Goal: Information Seeking & Learning: Learn about a topic

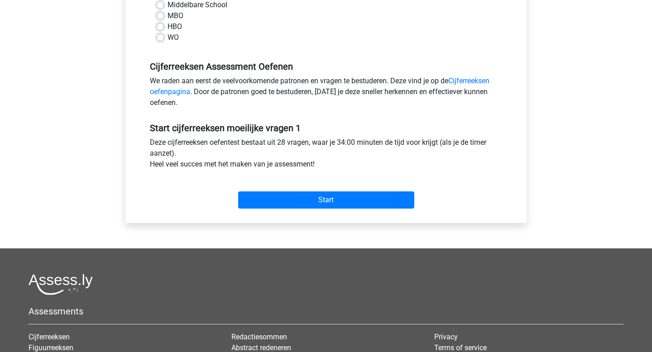
scroll to position [229, 0]
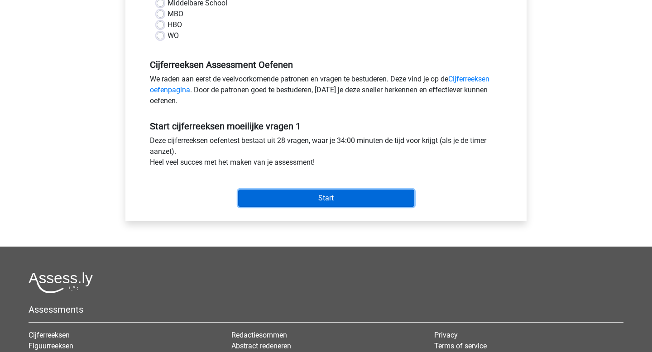
click at [336, 205] on input "Start" at bounding box center [326, 198] width 176 height 17
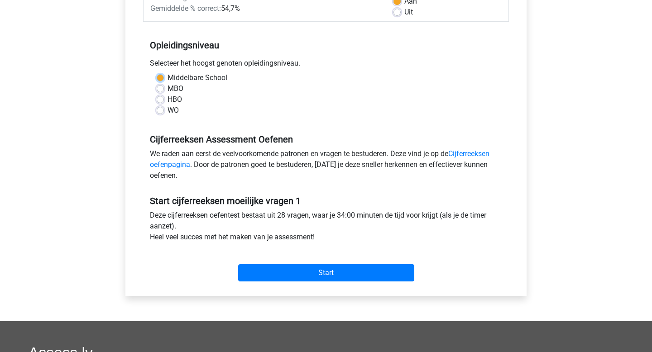
scroll to position [123, 0]
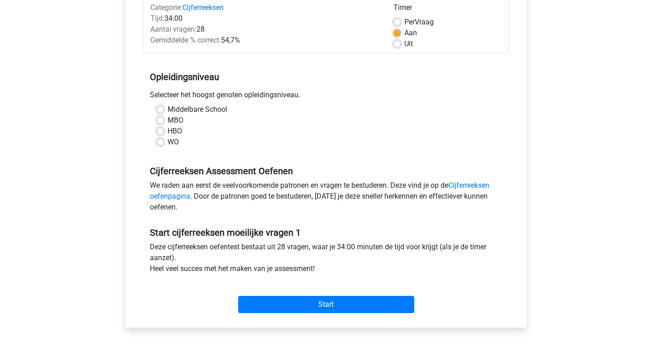
click at [164, 134] on div "HBO" at bounding box center [326, 131] width 339 height 11
click at [167, 123] on label "MBO" at bounding box center [175, 120] width 16 height 11
click at [160, 123] on input "MBO" at bounding box center [160, 119] width 7 height 9
radio input "true"
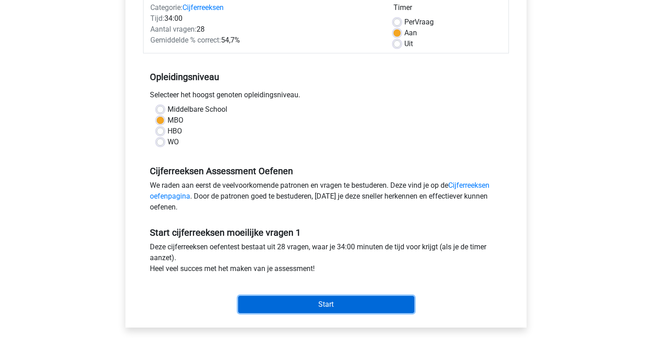
click at [296, 299] on input "Start" at bounding box center [326, 304] width 176 height 17
click at [323, 300] on input "Start" at bounding box center [326, 304] width 176 height 17
click at [289, 304] on input "Start" at bounding box center [326, 304] width 176 height 17
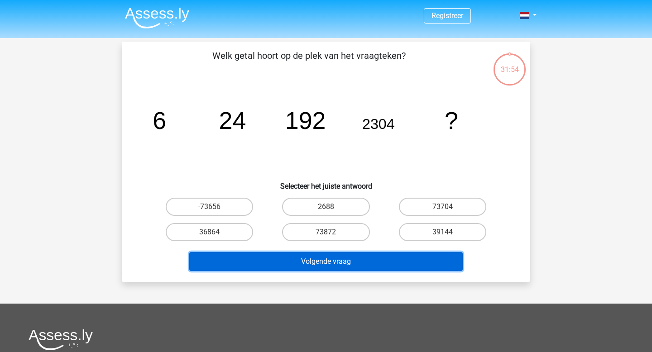
click at [317, 265] on button "Volgende vraag" at bounding box center [326, 261] width 274 height 19
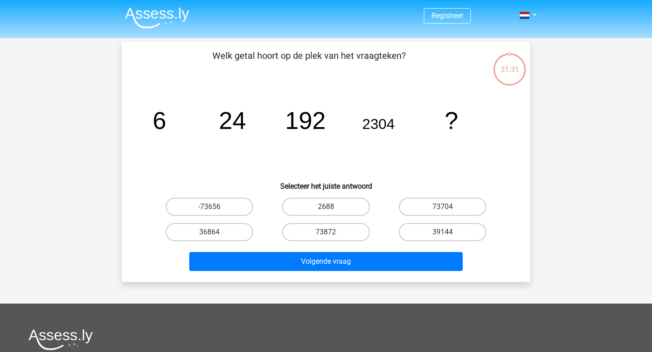
click at [512, 59] on div "31:31" at bounding box center [509, 64] width 34 height 23
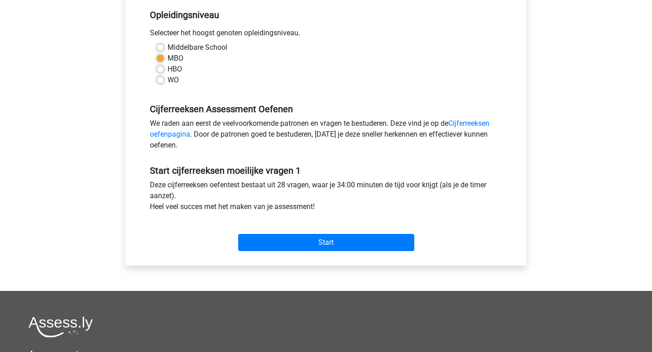
scroll to position [222, 0]
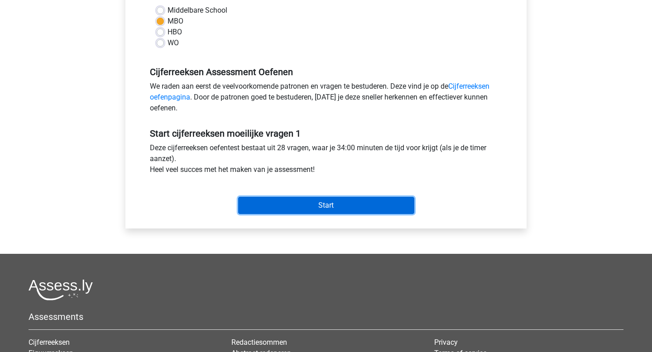
click at [335, 208] on input "Start" at bounding box center [326, 205] width 176 height 17
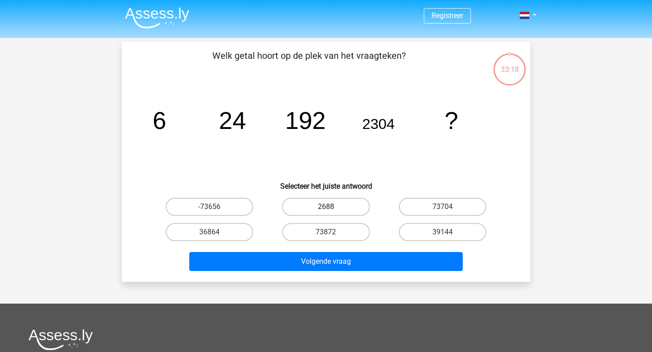
click at [339, 212] on label "2688" at bounding box center [325, 207] width 87 height 18
click at [332, 212] on input "2688" at bounding box center [329, 210] width 6 height 6
radio input "true"
click at [214, 239] on label "36864" at bounding box center [209, 232] width 87 height 18
click at [214, 238] on input "36864" at bounding box center [213, 235] width 6 height 6
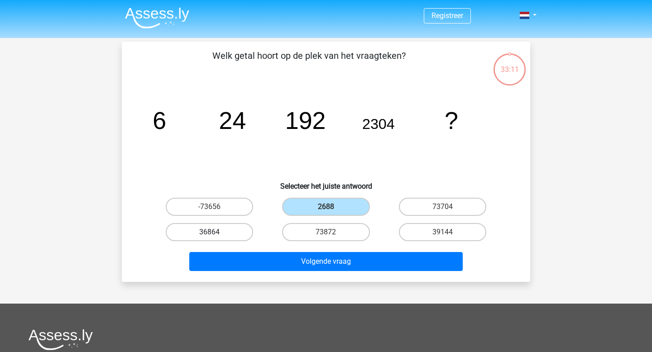
radio input "true"
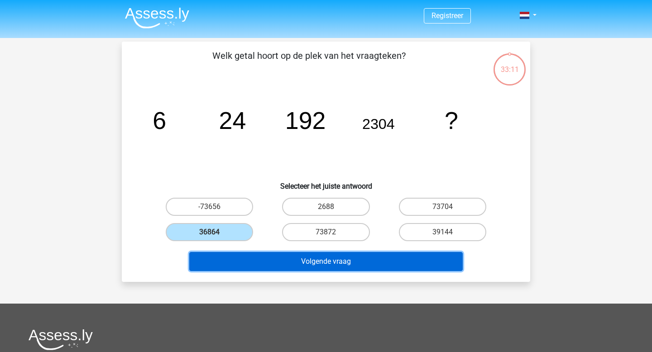
click at [279, 263] on button "Volgende vraag" at bounding box center [326, 261] width 274 height 19
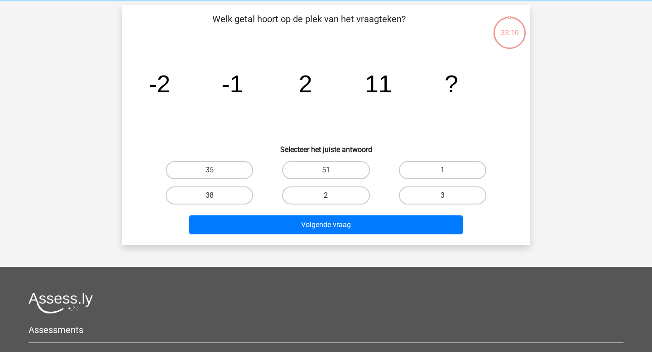
scroll to position [42, 0]
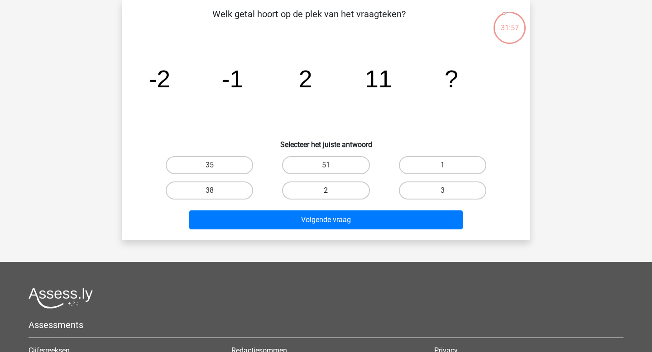
click at [335, 192] on label "2" at bounding box center [325, 190] width 87 height 18
click at [332, 192] on input "2" at bounding box center [329, 194] width 6 height 6
radio input "true"
click at [445, 157] on label "1" at bounding box center [442, 165] width 87 height 18
click at [445, 165] on input "1" at bounding box center [445, 168] width 6 height 6
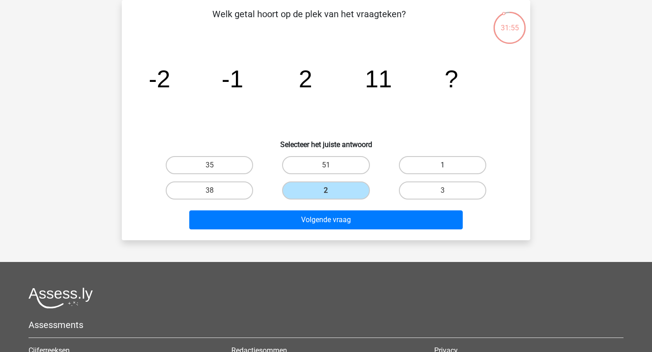
radio input "true"
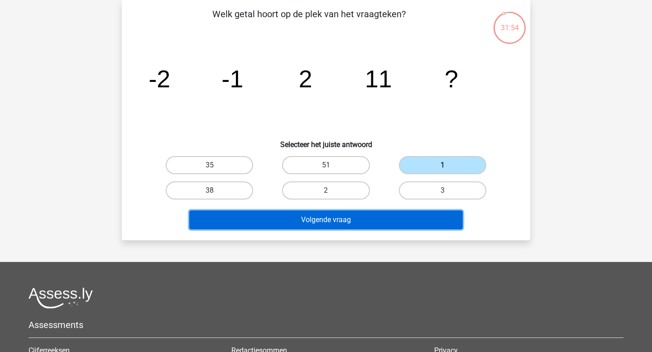
click at [347, 224] on button "Volgende vraag" at bounding box center [326, 219] width 274 height 19
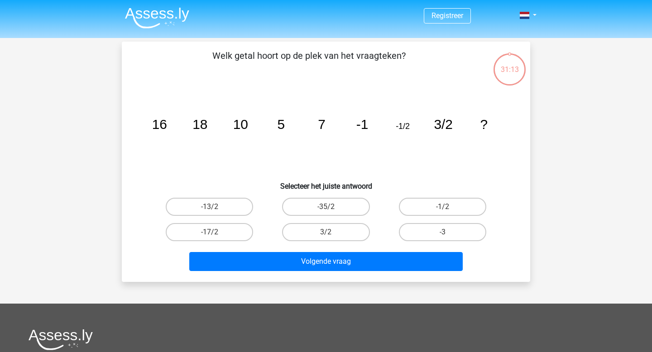
click at [149, 14] on img at bounding box center [157, 17] width 64 height 21
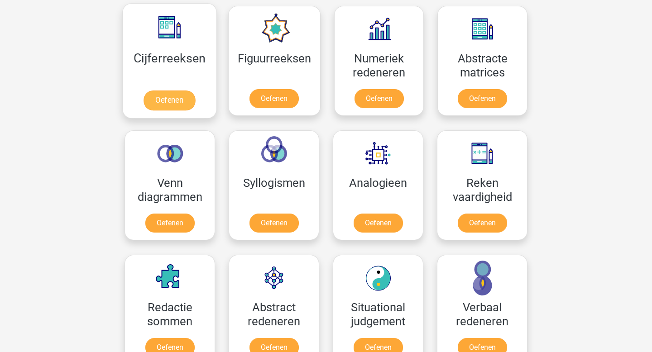
scroll to position [434, 0]
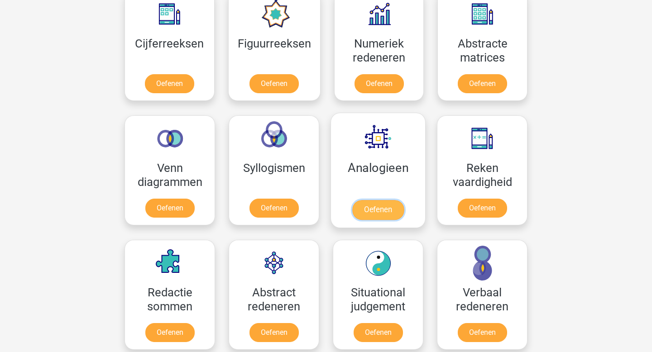
click at [392, 220] on link "Oefenen" at bounding box center [378, 210] width 52 height 20
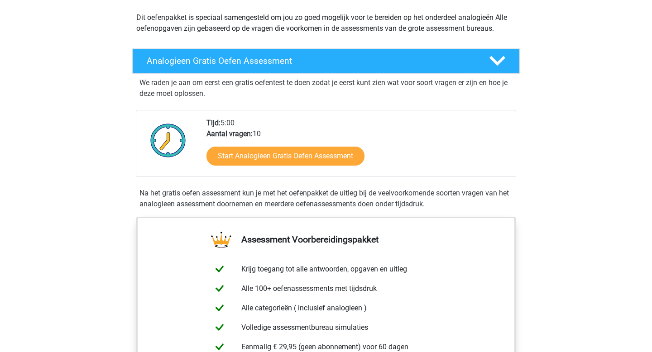
scroll to position [102, 0]
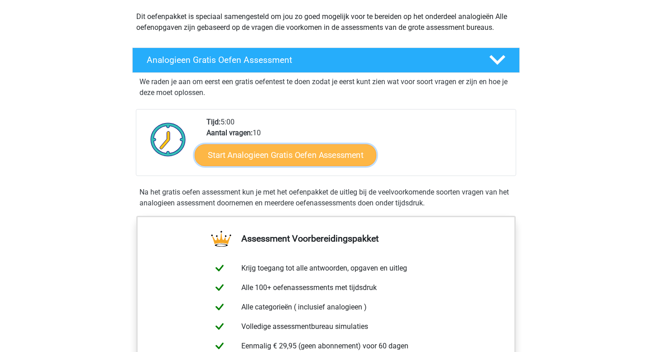
click at [312, 150] on link "Start Analogieen Gratis Oefen Assessment" at bounding box center [285, 155] width 181 height 22
click at [277, 153] on link "Start Analogieen Gratis Oefen Assessment" at bounding box center [285, 155] width 181 height 22
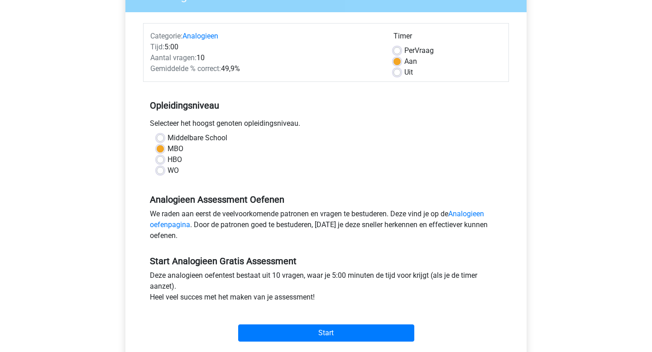
scroll to position [100, 0]
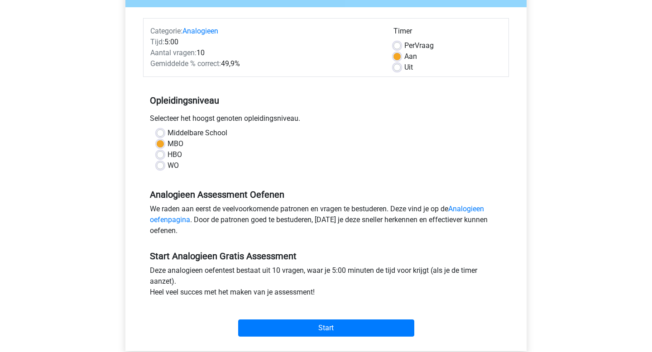
click at [167, 158] on label "HBO" at bounding box center [174, 154] width 14 height 11
click at [160, 158] on input "HBO" at bounding box center [160, 153] width 7 height 9
radio input "true"
click at [283, 318] on div "Start" at bounding box center [326, 321] width 366 height 32
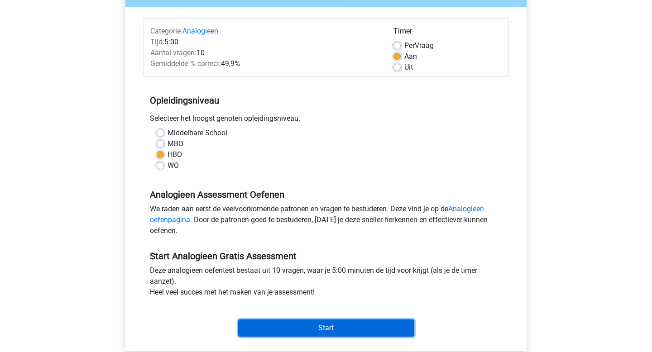
click at [284, 330] on input "Start" at bounding box center [326, 328] width 176 height 17
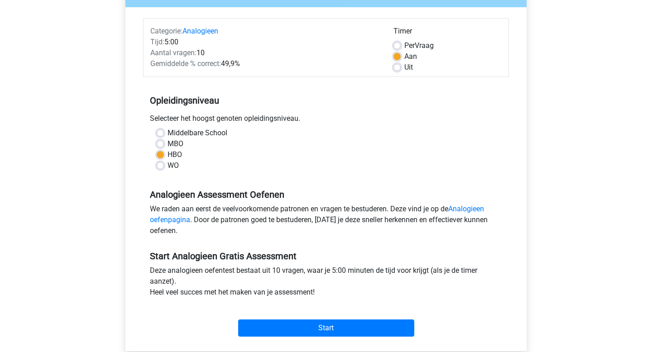
click at [167, 143] on label "MBO" at bounding box center [175, 143] width 16 height 11
click at [158, 143] on input "MBO" at bounding box center [160, 142] width 7 height 9
radio input "true"
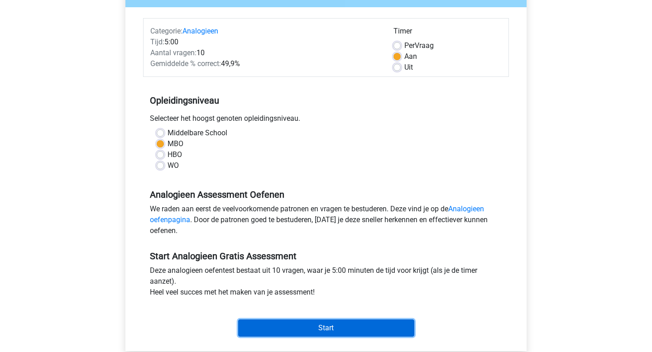
click at [313, 332] on input "Start" at bounding box center [326, 328] width 176 height 17
click at [322, 324] on input "Start" at bounding box center [326, 328] width 176 height 17
click at [303, 336] on input "Start" at bounding box center [326, 328] width 176 height 17
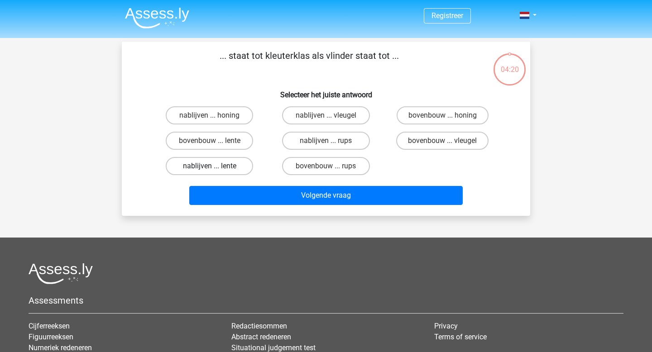
click at [213, 162] on label "nablijven ... lente" at bounding box center [209, 166] width 87 height 18
click at [213, 166] on input "nablijven ... lente" at bounding box center [213, 169] width 6 height 6
radio input "true"
click at [283, 205] on div "Volgende vraag" at bounding box center [325, 197] width 349 height 23
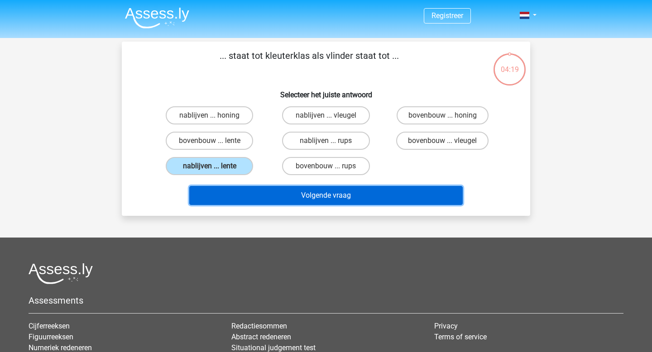
click at [271, 191] on button "Volgende vraag" at bounding box center [326, 195] width 274 height 19
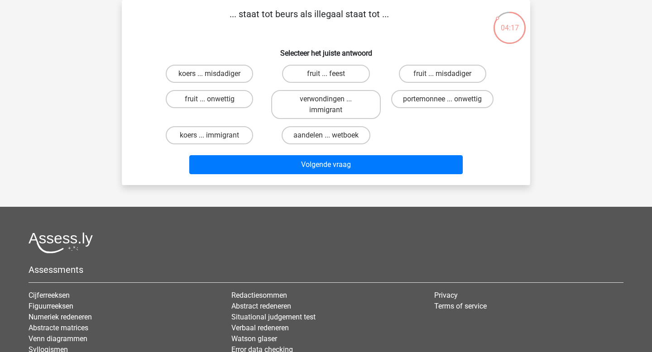
scroll to position [20, 0]
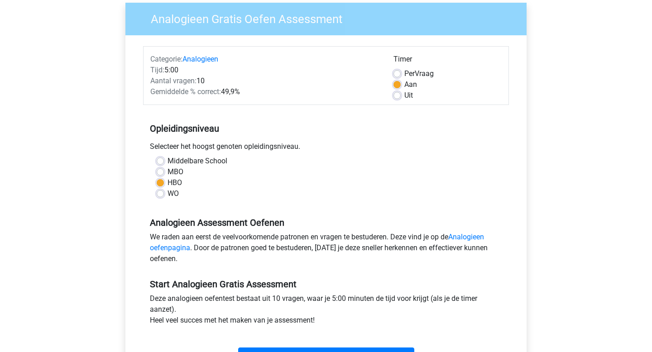
scroll to position [90, 0]
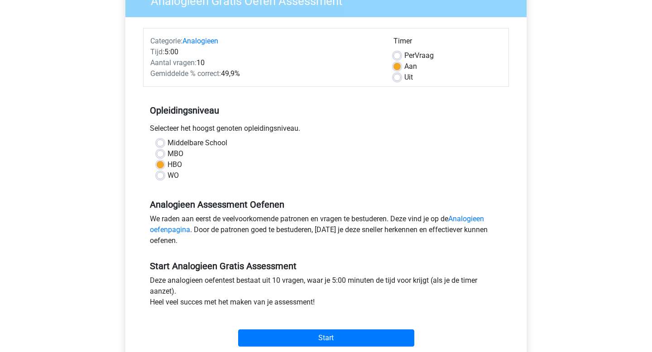
click at [167, 155] on label "MBO" at bounding box center [175, 153] width 16 height 11
click at [163, 155] on input "MBO" at bounding box center [160, 152] width 7 height 9
radio input "true"
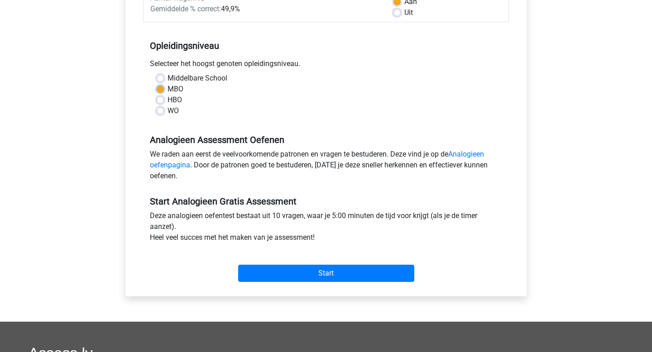
scroll to position [209, 0]
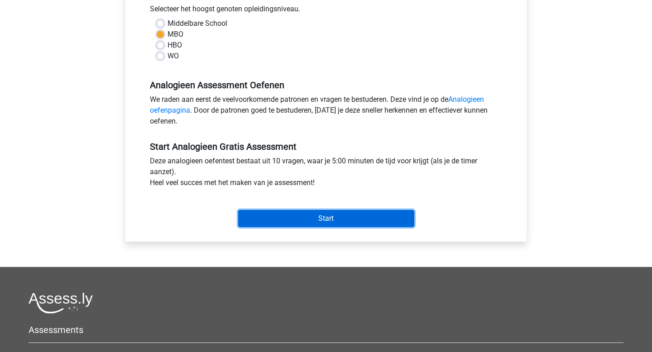
click at [295, 215] on input "Start" at bounding box center [326, 218] width 176 height 17
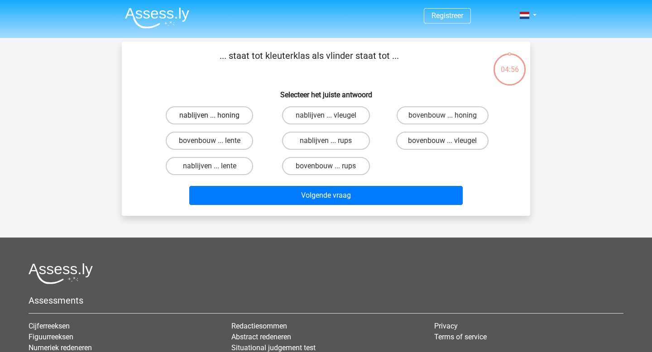
click at [229, 112] on label "nablijven ... honing" at bounding box center [209, 115] width 87 height 18
click at [215, 115] on input "nablijven ... honing" at bounding box center [213, 118] width 6 height 6
radio input "true"
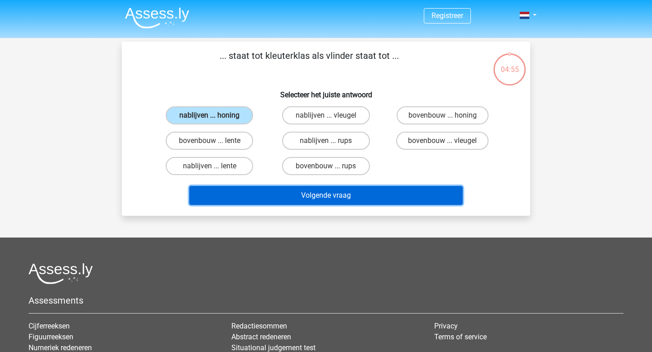
click at [269, 193] on button "Volgende vraag" at bounding box center [326, 195] width 274 height 19
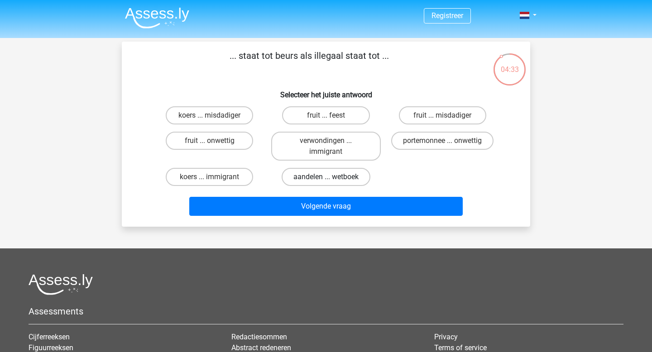
click at [338, 178] on label "aandelen ... wetboek" at bounding box center [326, 177] width 89 height 18
click at [332, 178] on input "aandelen ... wetboek" at bounding box center [329, 180] width 6 height 6
radio input "true"
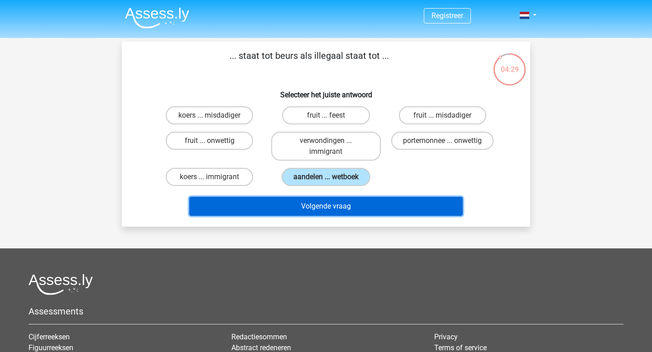
click at [330, 206] on button "Volgende vraag" at bounding box center [326, 206] width 274 height 19
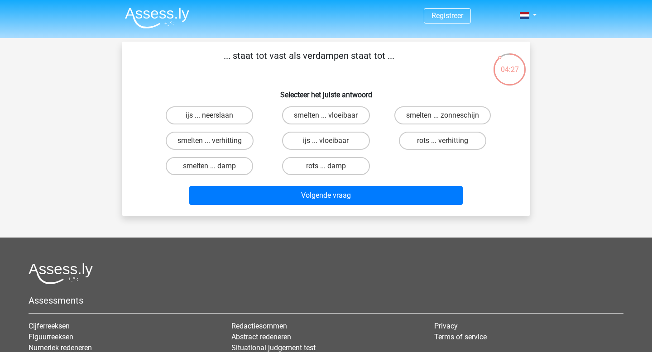
scroll to position [1, 0]
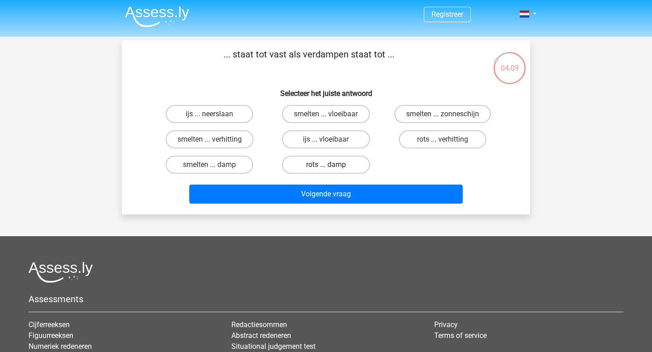
click at [313, 163] on label "rots ... damp" at bounding box center [325, 165] width 87 height 18
click at [326, 165] on input "rots ... damp" at bounding box center [329, 168] width 6 height 6
radio input "true"
click at [431, 143] on label "rots ... verhitting" at bounding box center [442, 139] width 87 height 18
click at [442, 143] on input "rots ... verhitting" at bounding box center [445, 142] width 6 height 6
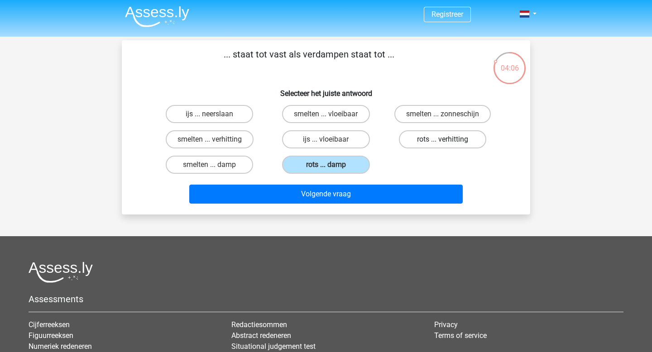
radio input "true"
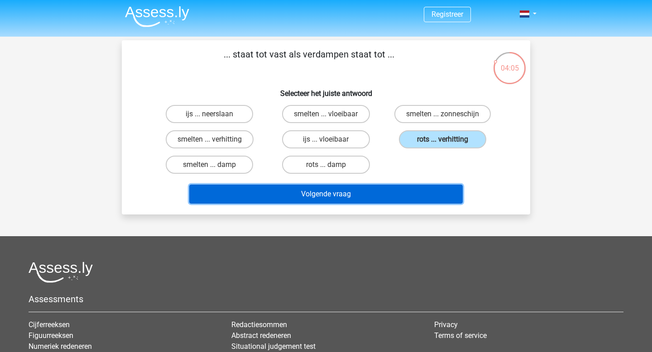
click at [353, 193] on button "Volgende vraag" at bounding box center [326, 194] width 274 height 19
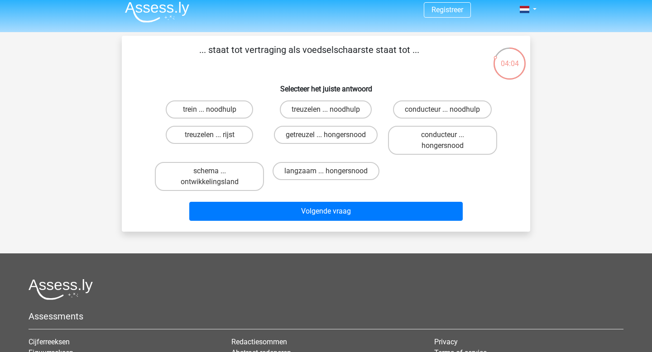
scroll to position [3, 0]
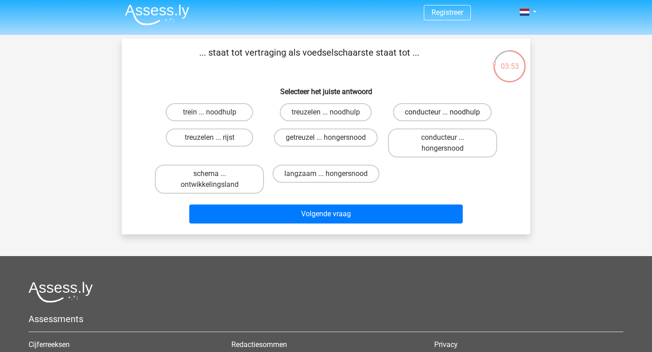
click at [429, 108] on label "conducteur ... noodhulp" at bounding box center [442, 112] width 99 height 18
click at [442, 112] on input "conducteur ... noodhulp" at bounding box center [445, 115] width 6 height 6
radio input "true"
click at [210, 123] on div "trein ... noodhulp" at bounding box center [209, 112] width 116 height 25
click at [210, 118] on input "trein ... noodhulp" at bounding box center [213, 115] width 6 height 6
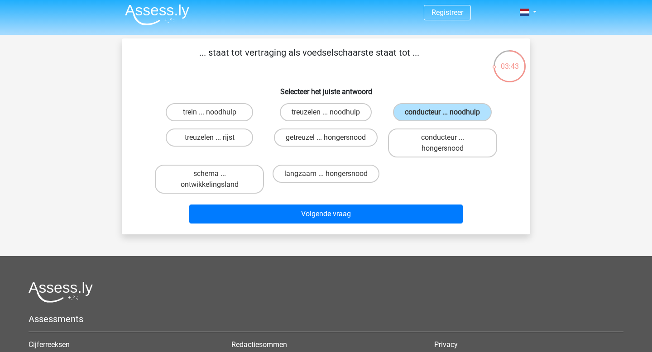
radio input "true"
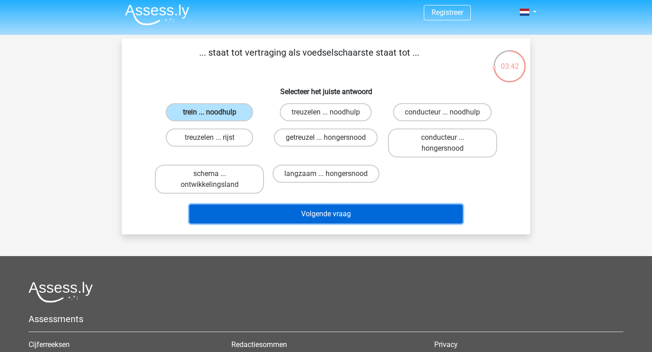
click at [290, 215] on button "Volgende vraag" at bounding box center [326, 214] width 274 height 19
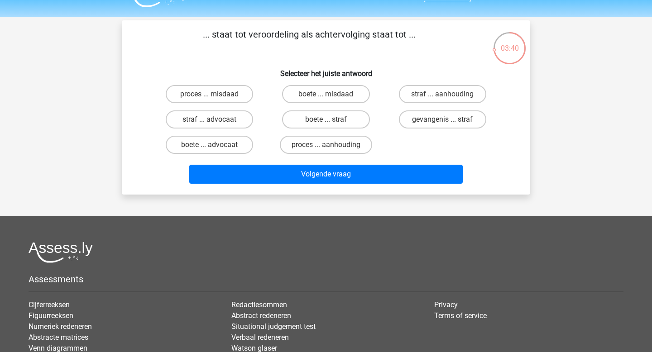
scroll to position [0, 0]
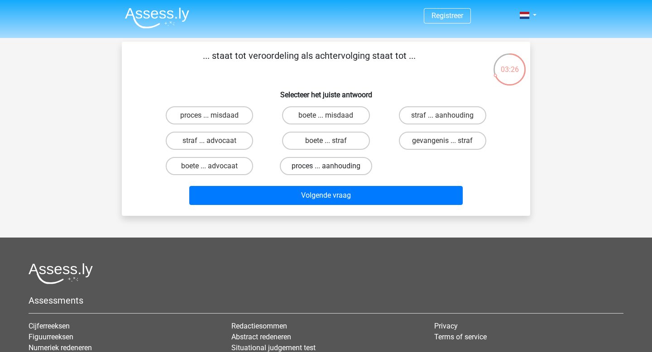
click at [339, 169] on label "proces ... aanhouding" at bounding box center [326, 166] width 92 height 18
click at [332, 169] on input "proces ... aanhouding" at bounding box center [329, 169] width 6 height 6
radio input "true"
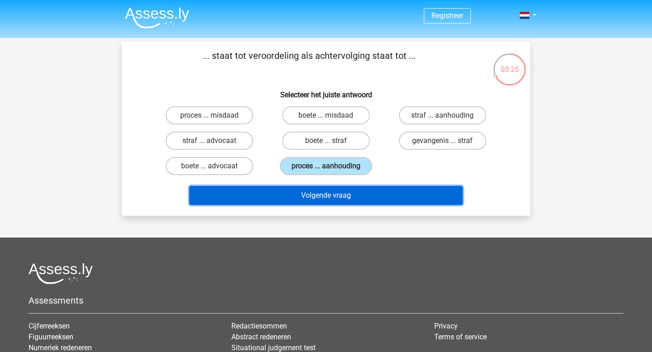
click at [348, 196] on button "Volgende vraag" at bounding box center [326, 195] width 274 height 19
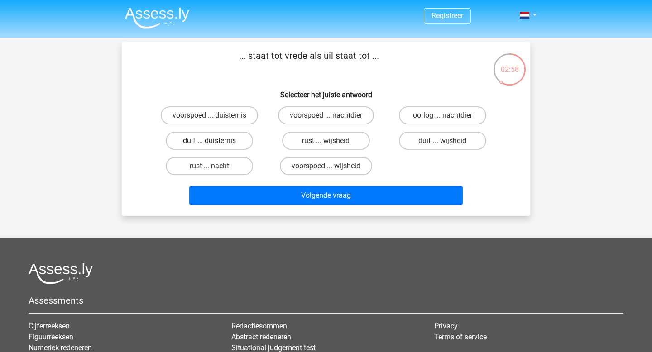
click at [231, 144] on label "duif ... duisternis" at bounding box center [209, 141] width 87 height 18
click at [215, 144] on input "duif ... duisternis" at bounding box center [213, 144] width 6 height 6
radio input "true"
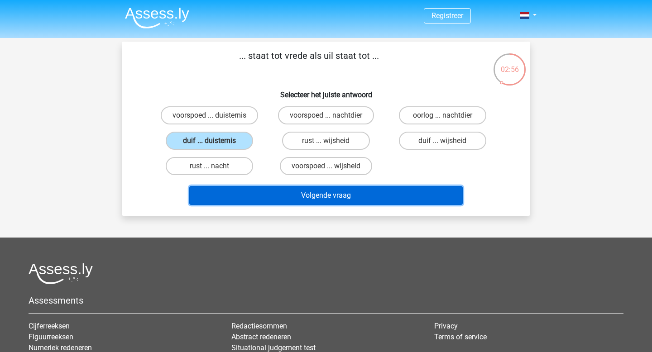
click at [256, 186] on button "Volgende vraag" at bounding box center [326, 195] width 274 height 19
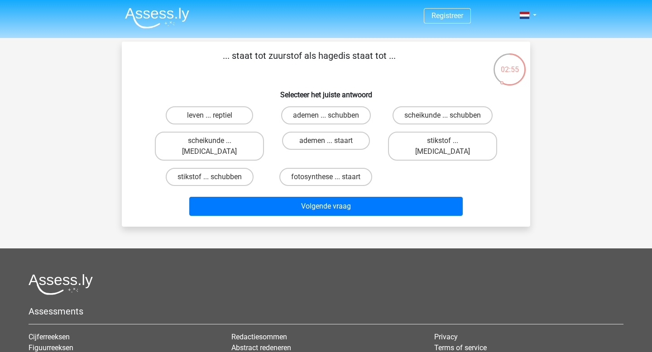
scroll to position [0, 0]
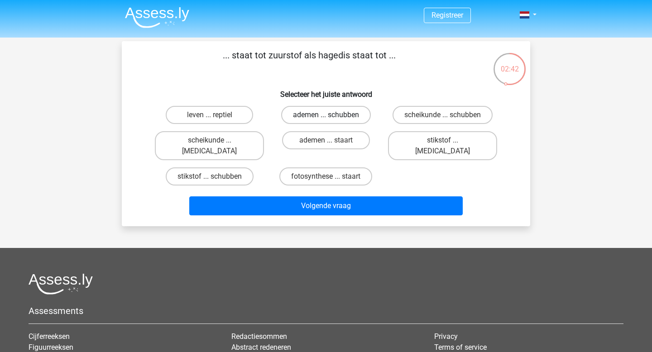
click at [329, 112] on label "ademen ... schubben" at bounding box center [326, 115] width 90 height 18
click at [329, 115] on input "ademen ... schubben" at bounding box center [329, 118] width 6 height 6
radio input "true"
click at [340, 189] on div "Volgende vraag" at bounding box center [325, 204] width 379 height 30
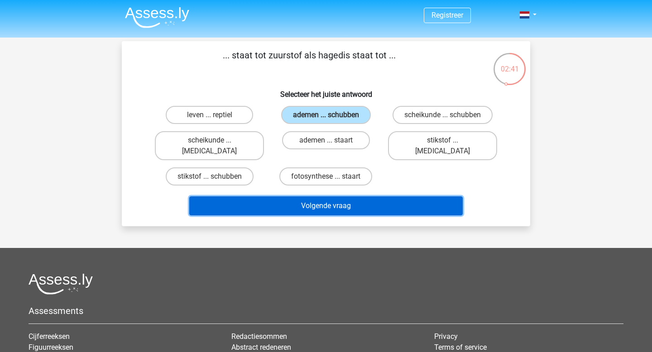
click at [340, 197] on button "Volgende vraag" at bounding box center [326, 205] width 274 height 19
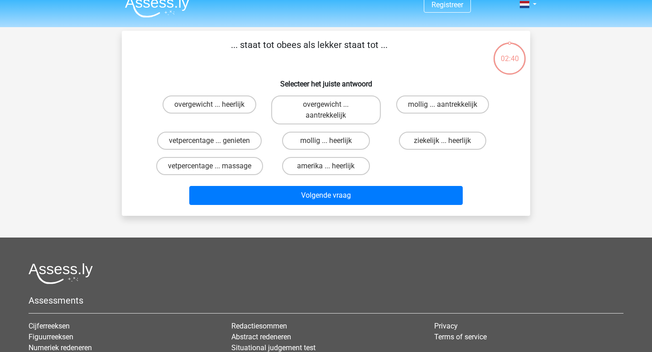
scroll to position [0, 0]
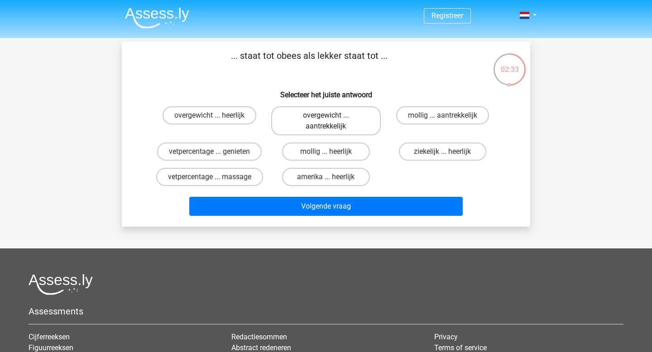
click at [312, 118] on label "overgewicht ... aantrekkelijk" at bounding box center [325, 120] width 109 height 29
click at [326, 118] on input "overgewicht ... aantrekkelijk" at bounding box center [329, 118] width 6 height 6
radio input "true"
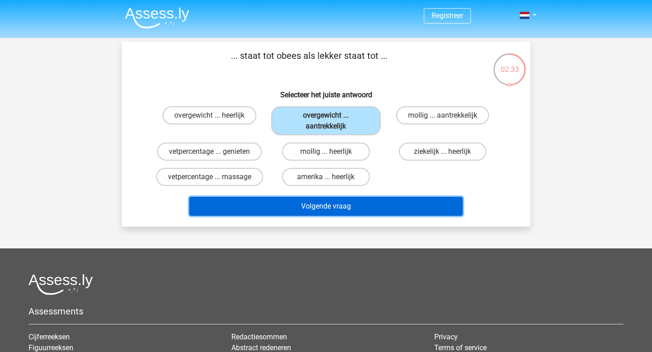
click at [295, 208] on button "Volgende vraag" at bounding box center [326, 206] width 274 height 19
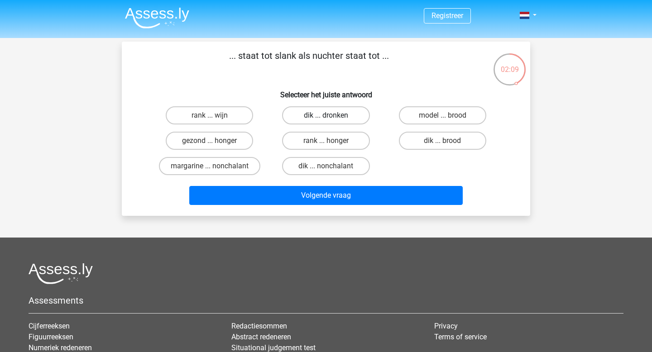
click at [353, 115] on label "dik ... dronken" at bounding box center [325, 115] width 87 height 18
click at [332, 115] on input "dik ... dronken" at bounding box center [329, 118] width 6 height 6
radio input "true"
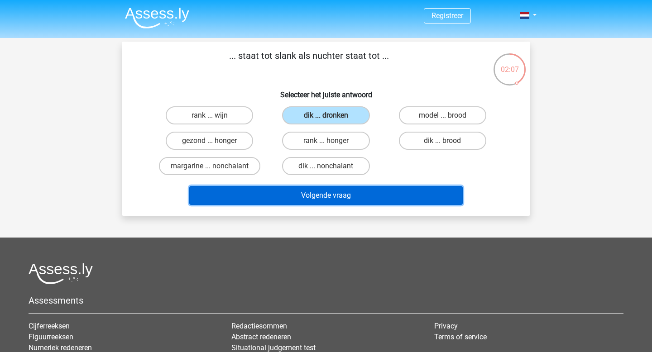
click at [353, 202] on button "Volgende vraag" at bounding box center [326, 195] width 274 height 19
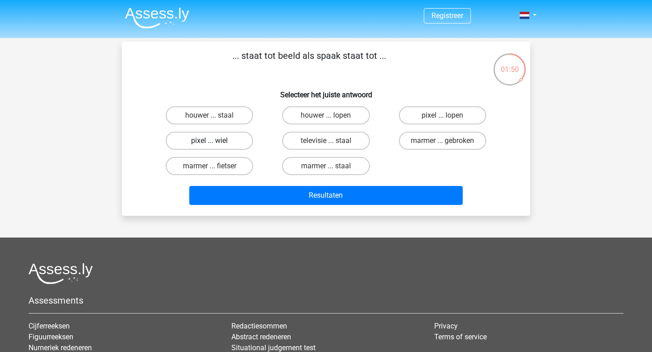
click at [225, 139] on label "pixel ... wiel" at bounding box center [209, 141] width 87 height 18
click at [215, 141] on input "pixel ... wiel" at bounding box center [213, 144] width 6 height 6
radio input "true"
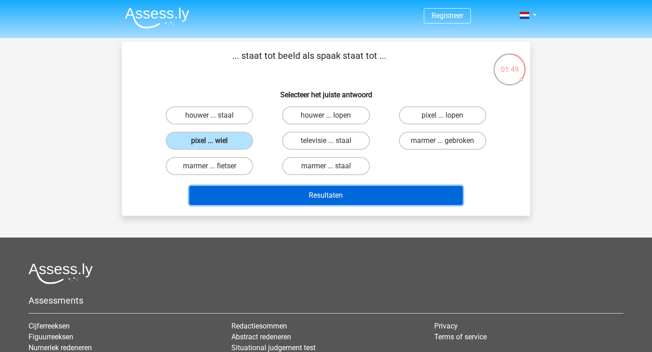
click at [267, 198] on button "Resultaten" at bounding box center [326, 195] width 274 height 19
